Goal: Transaction & Acquisition: Purchase product/service

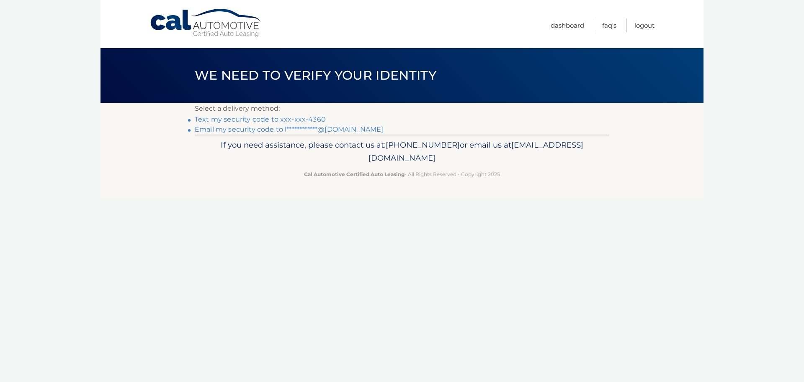
click at [302, 118] on link "Text my security code to xxx-xxx-4360" at bounding box center [260, 119] width 131 height 8
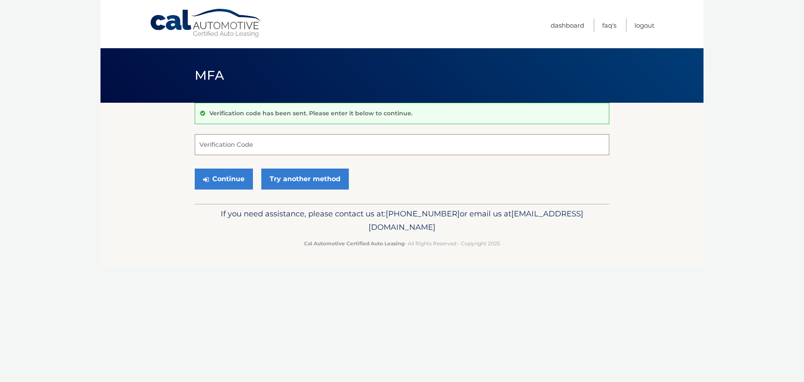
click at [276, 138] on input "Verification Code" at bounding box center [402, 144] width 415 height 21
type input "839715"
click at [232, 177] on button "Continue" at bounding box center [224, 178] width 58 height 21
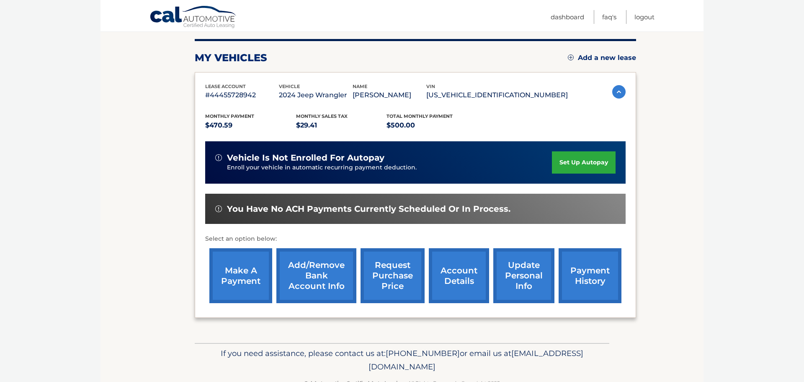
scroll to position [101, 0]
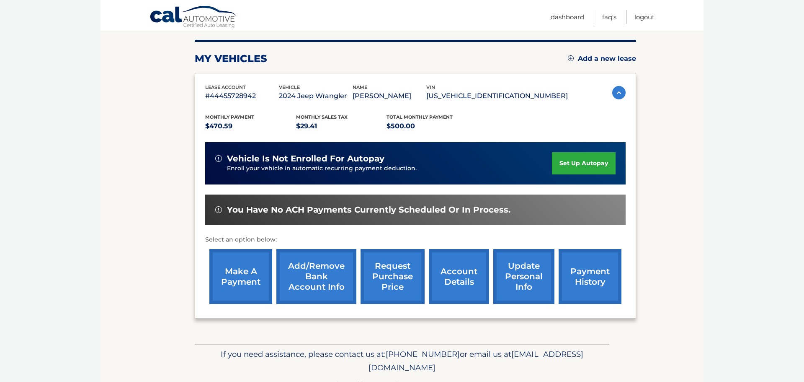
click at [237, 283] on link "make a payment" at bounding box center [240, 276] width 63 height 55
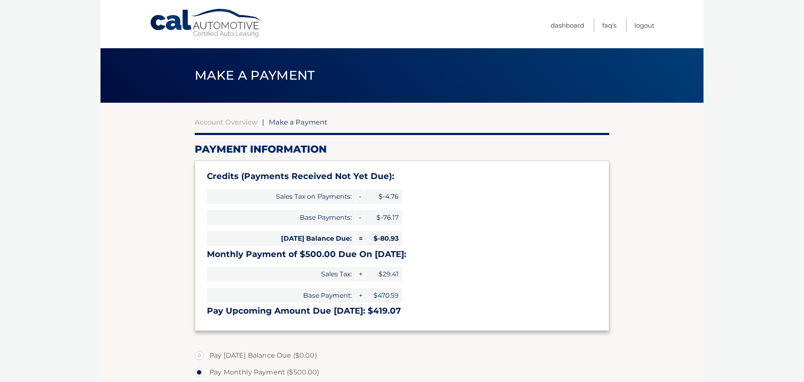
select select "OGU0MzVhNWMtODg2Ny00NGM1LTgxODgtNzFhYTc4ZDQ2YWQy"
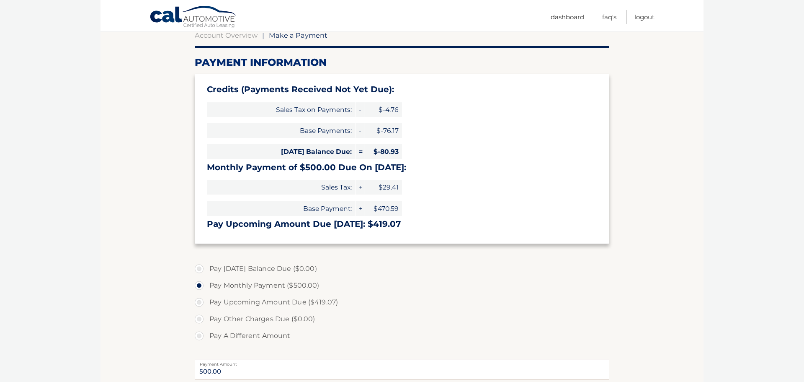
scroll to position [85, 0]
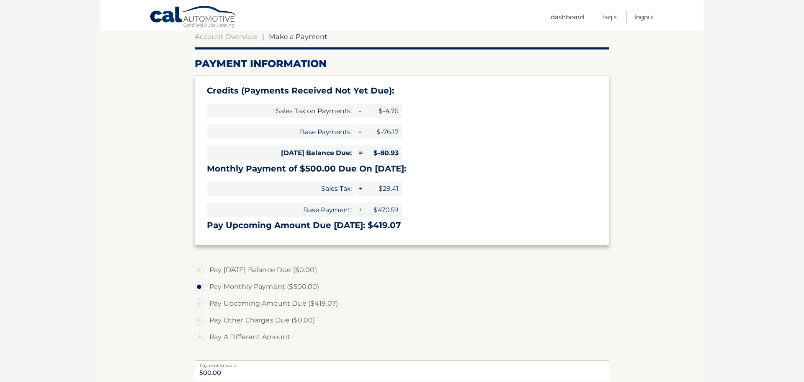
click at [199, 303] on label "Pay Upcoming Amount Due ($419.07)" at bounding box center [402, 303] width 415 height 17
click at [199, 303] on input "Pay Upcoming Amount Due ($419.07)" at bounding box center [202, 301] width 8 height 13
radio input "true"
type input "419.07"
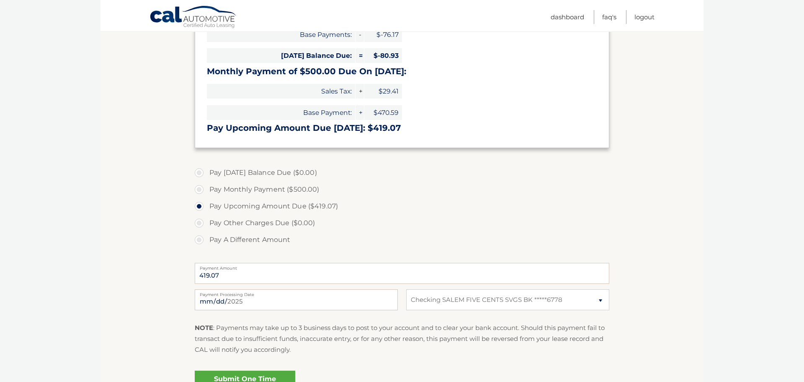
scroll to position [188, 0]
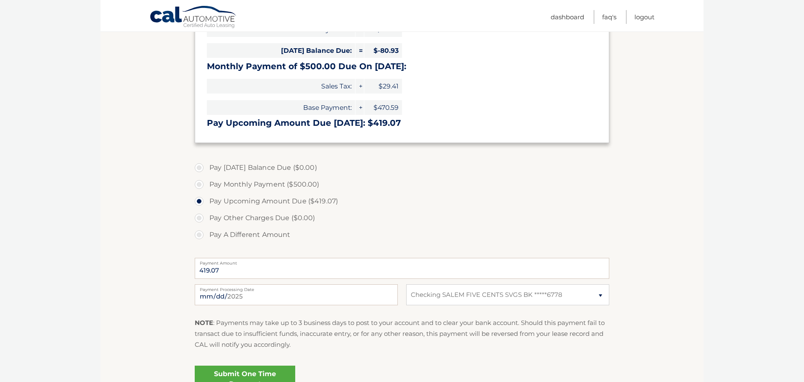
click at [235, 374] on link "Submit One Time Payment" at bounding box center [245, 378] width 101 height 27
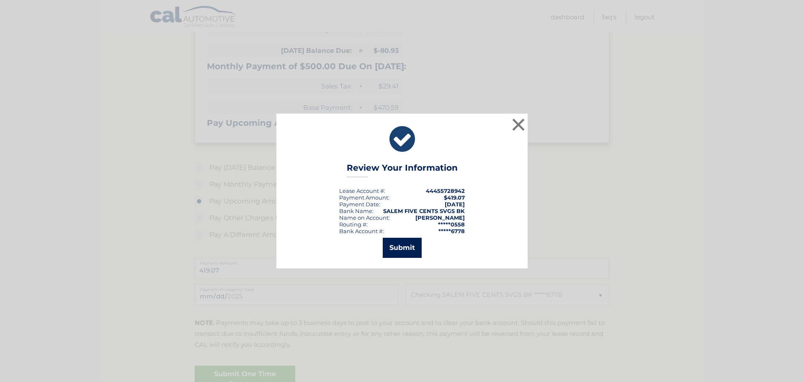
click at [397, 254] on button "Submit" at bounding box center [402, 247] width 39 height 20
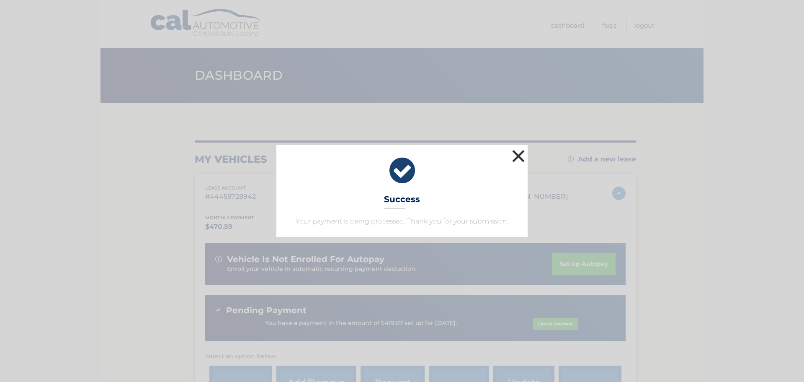
click at [514, 157] on button "×" at bounding box center [518, 155] width 17 height 17
